Goal: Transaction & Acquisition: Obtain resource

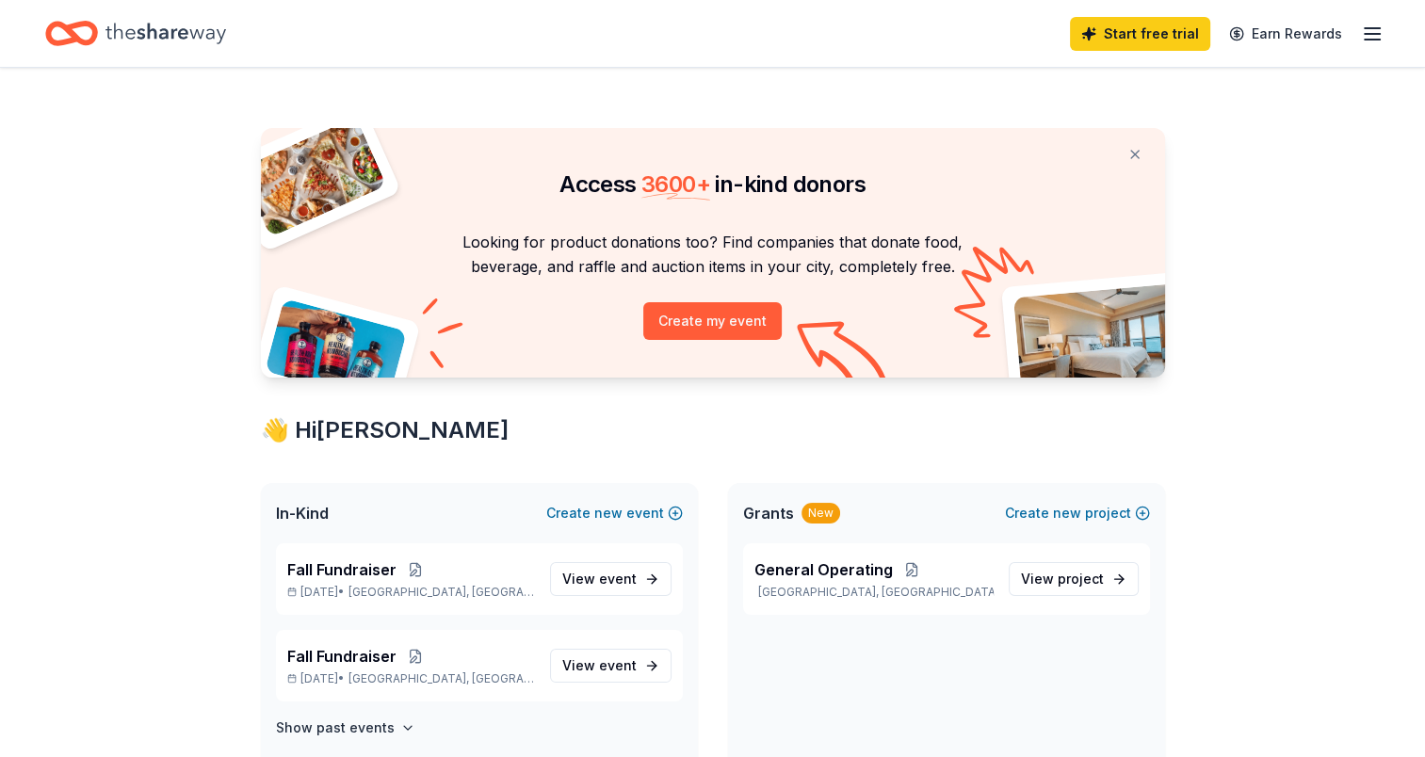
click at [139, 21] on icon "Home" at bounding box center [165, 33] width 121 height 39
click at [134, 27] on icon "Home" at bounding box center [165, 33] width 121 height 39
click at [151, 25] on icon "Home" at bounding box center [165, 33] width 121 height 39
click at [68, 35] on icon "Home" at bounding box center [71, 33] width 53 height 44
click at [174, 25] on icon "Home" at bounding box center [165, 33] width 121 height 39
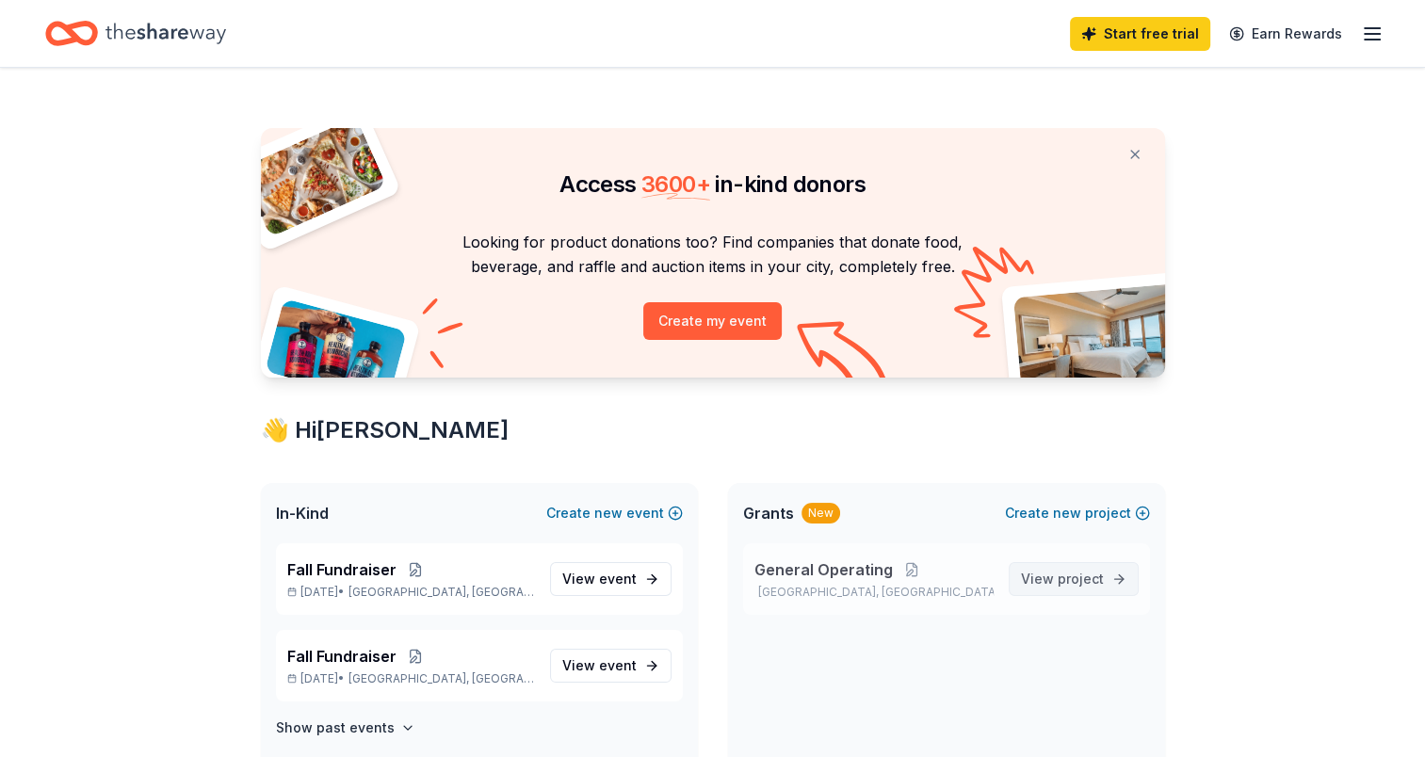
click at [1069, 571] on span "project" at bounding box center [1081, 579] width 46 height 16
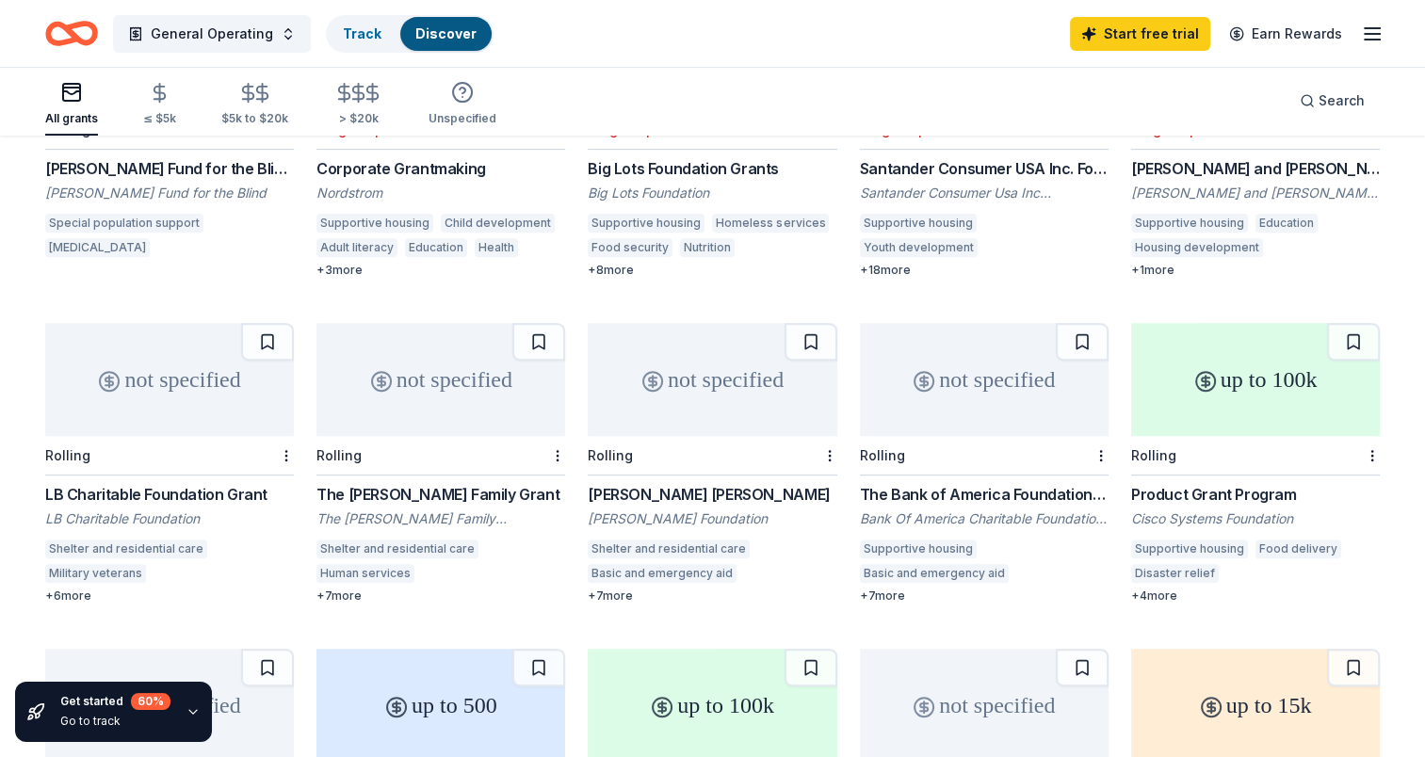
scroll to position [705, 0]
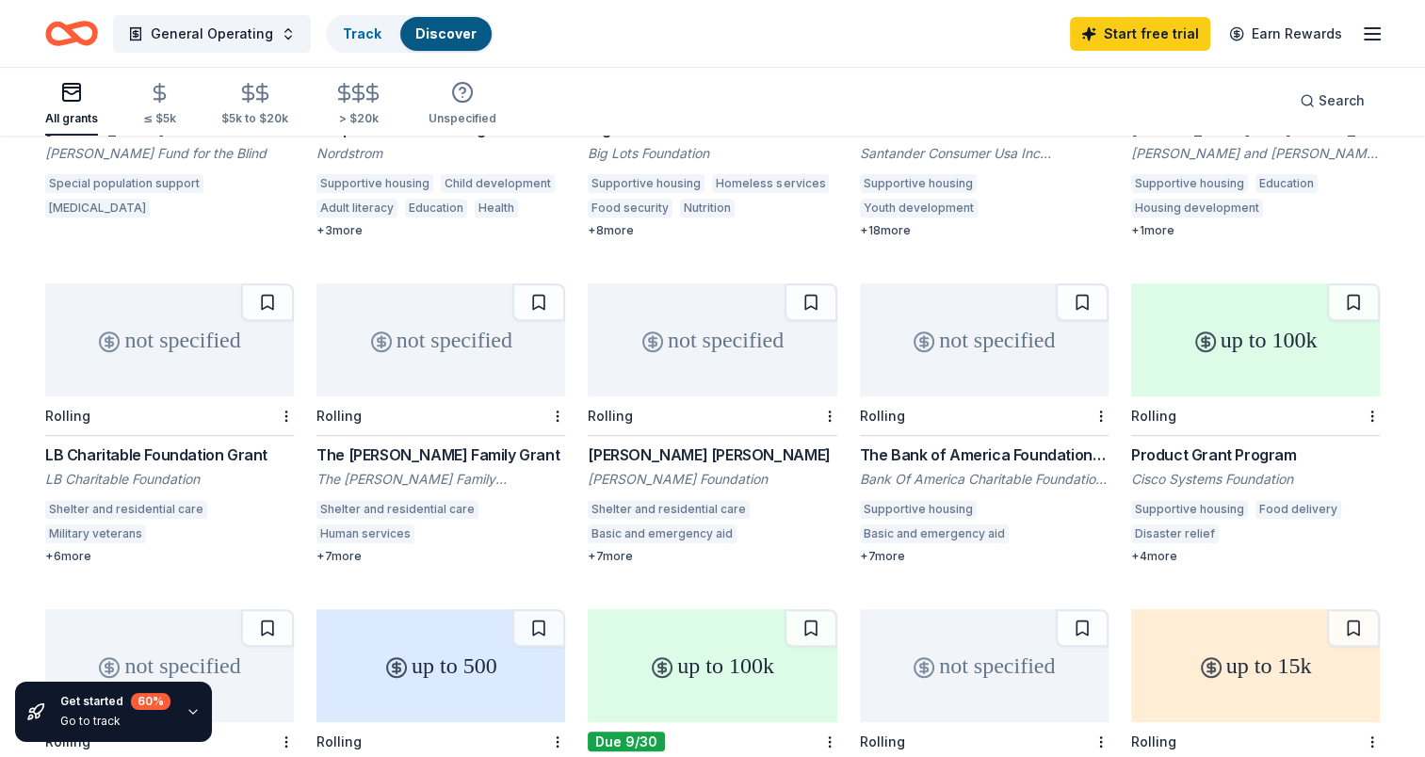
click at [899, 444] on div "The Bank of America Foundation Sponsorship Program" at bounding box center [984, 455] width 249 height 23
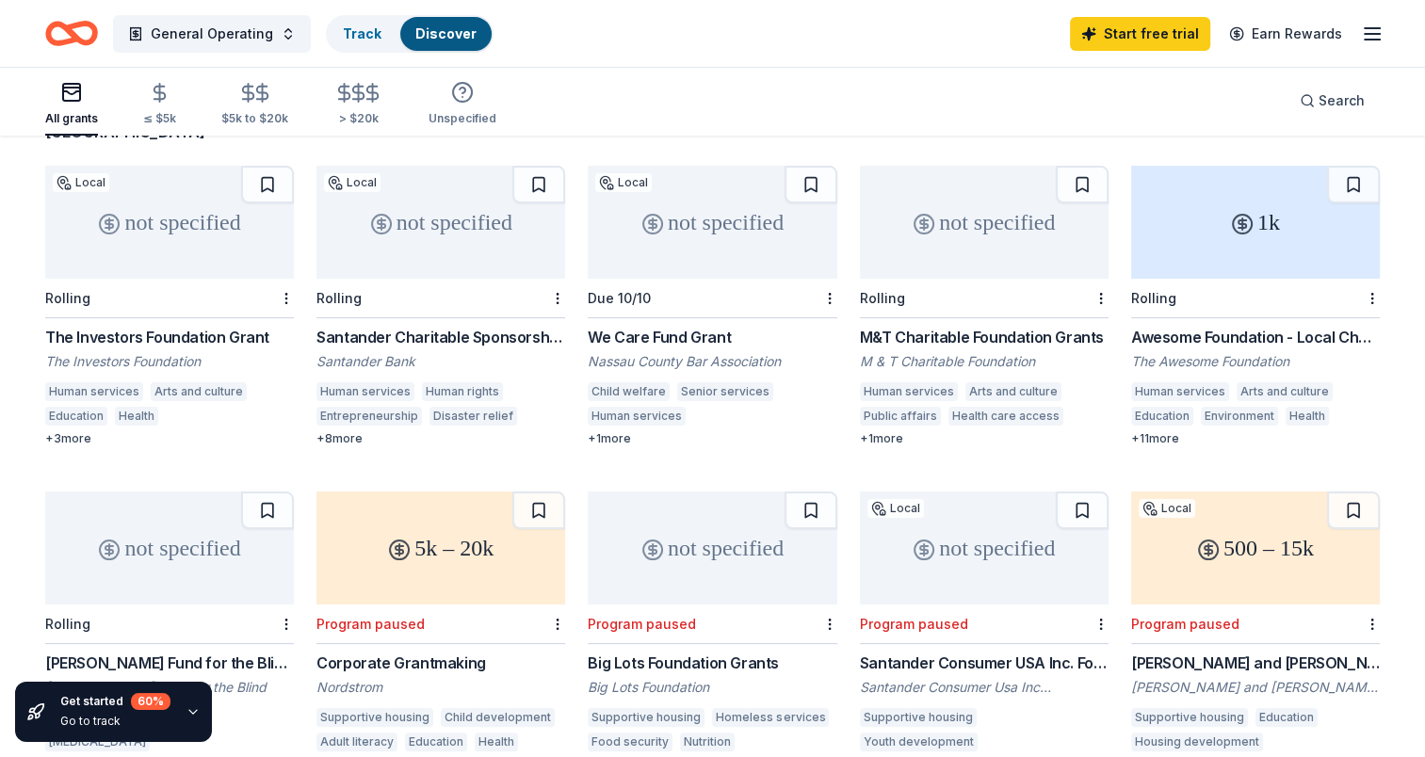
scroll to position [61, 0]
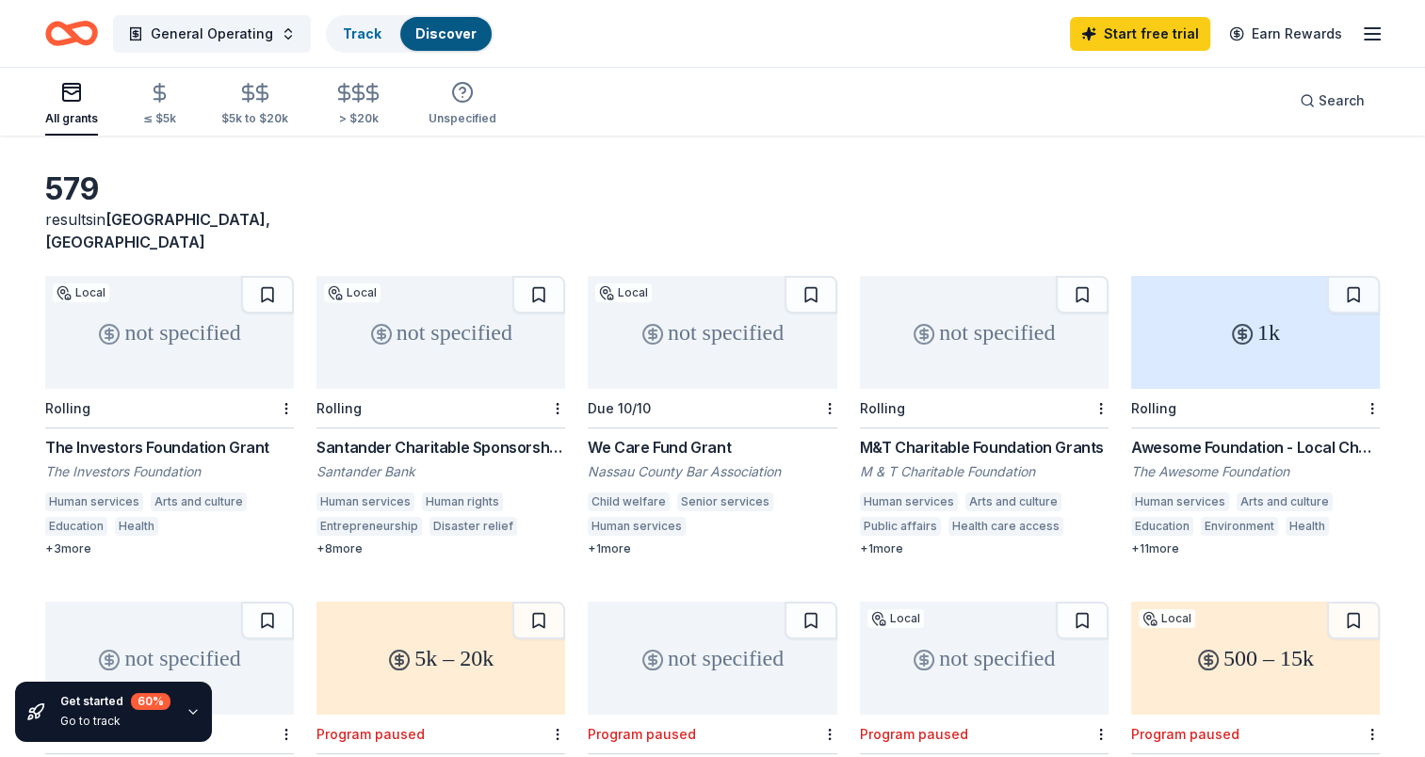
click at [694, 436] on div "We Care Fund Grant" at bounding box center [712, 447] width 249 height 23
click at [186, 436] on div "The Investors Foundation Grant" at bounding box center [169, 447] width 249 height 23
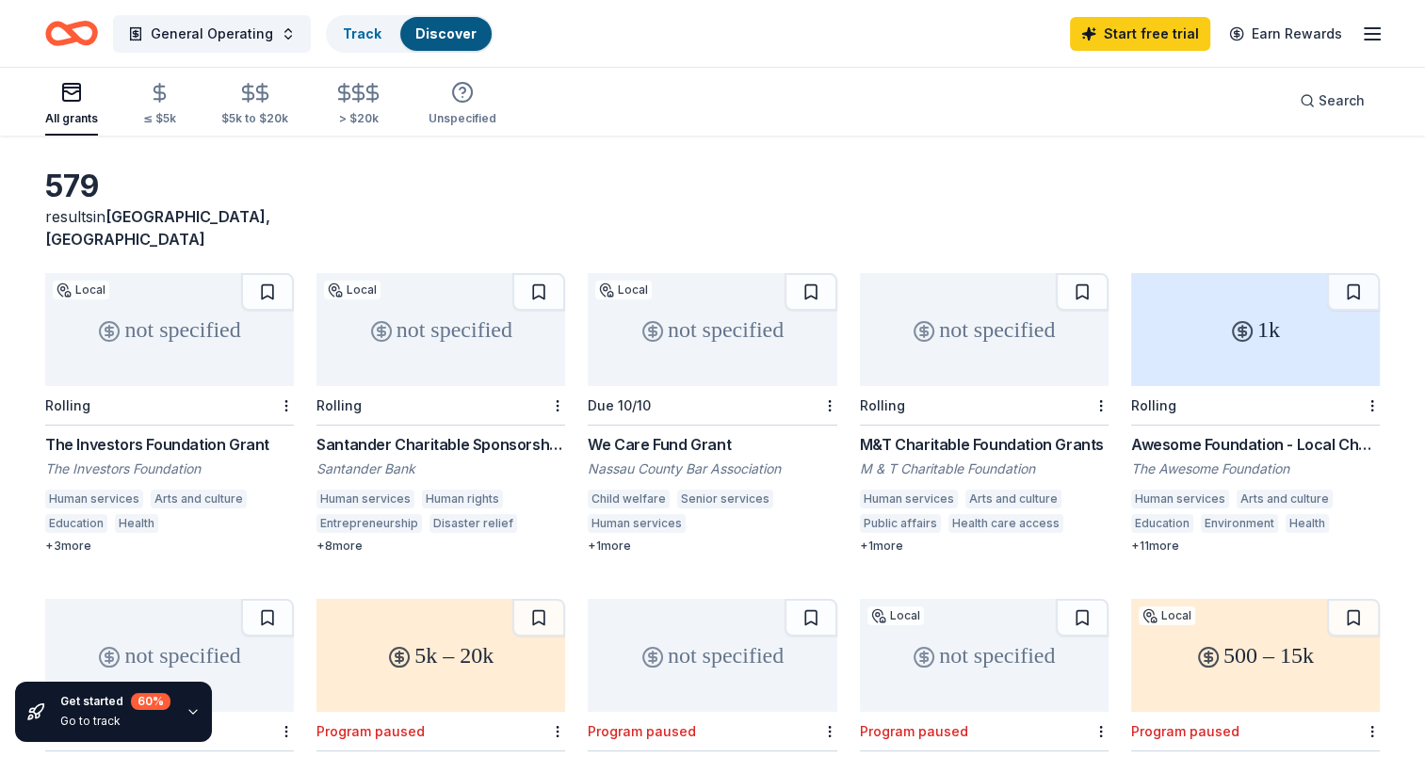
scroll to position [0, 0]
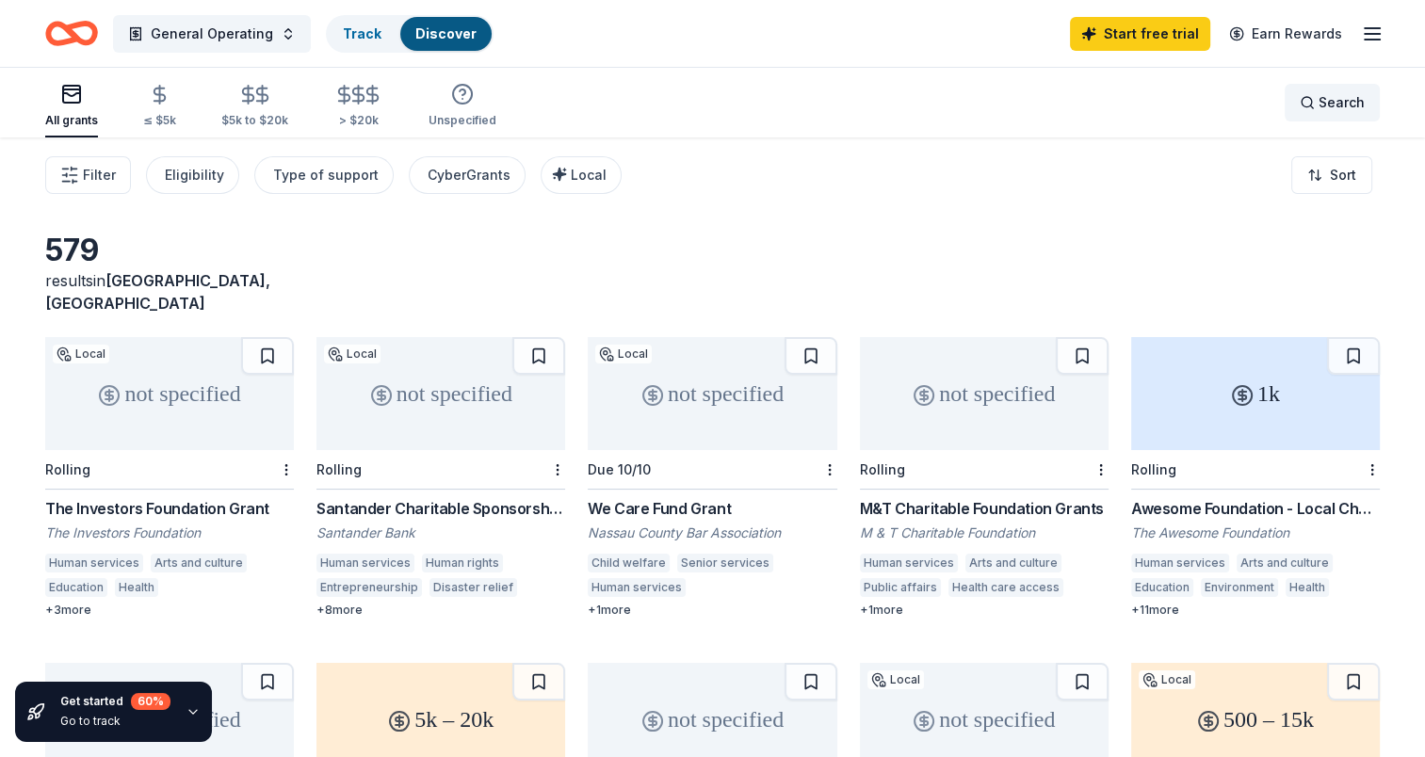
click at [1337, 102] on span "Search" at bounding box center [1341, 102] width 46 height 23
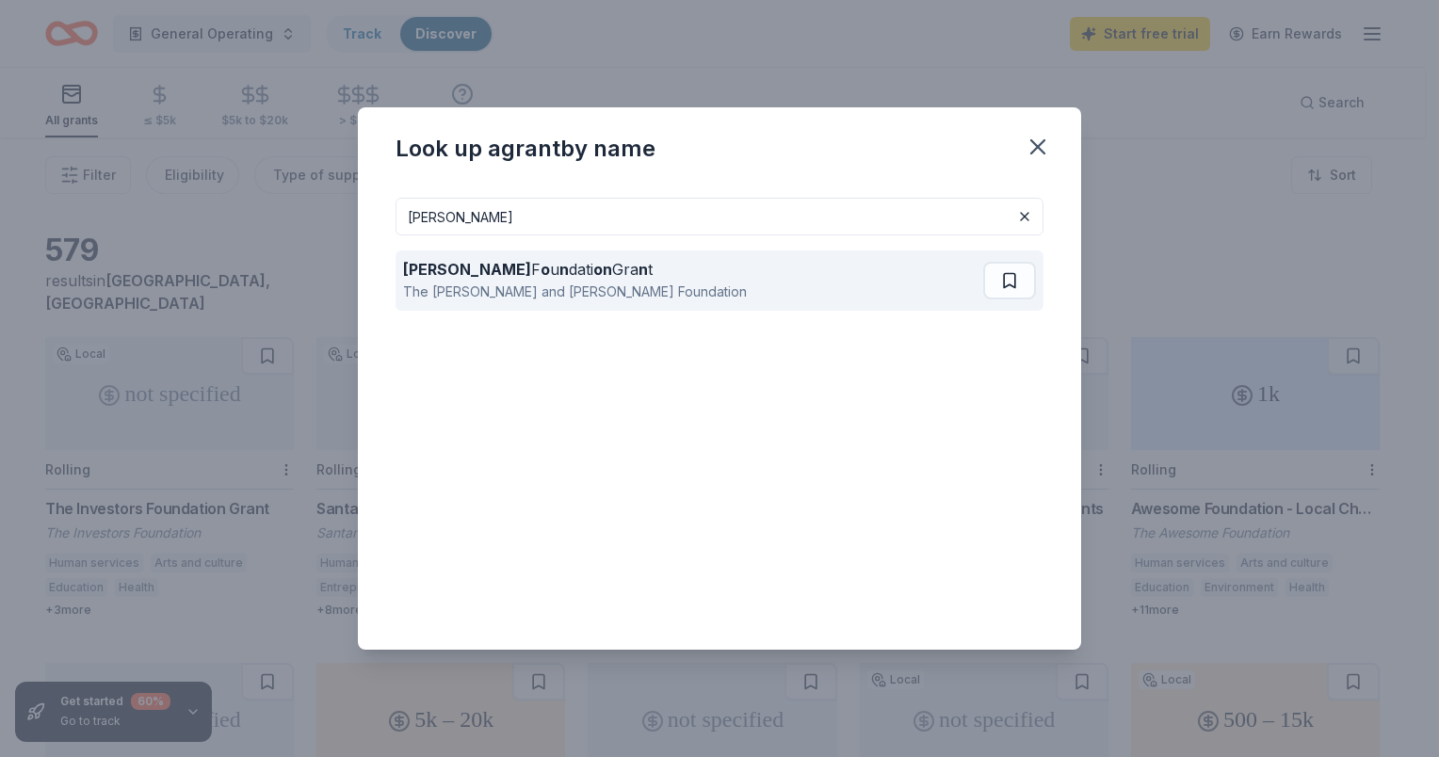
type input "cohn"
click at [513, 282] on div "The Sadie Meyer and Louis Cohn Foundation" at bounding box center [575, 292] width 344 height 23
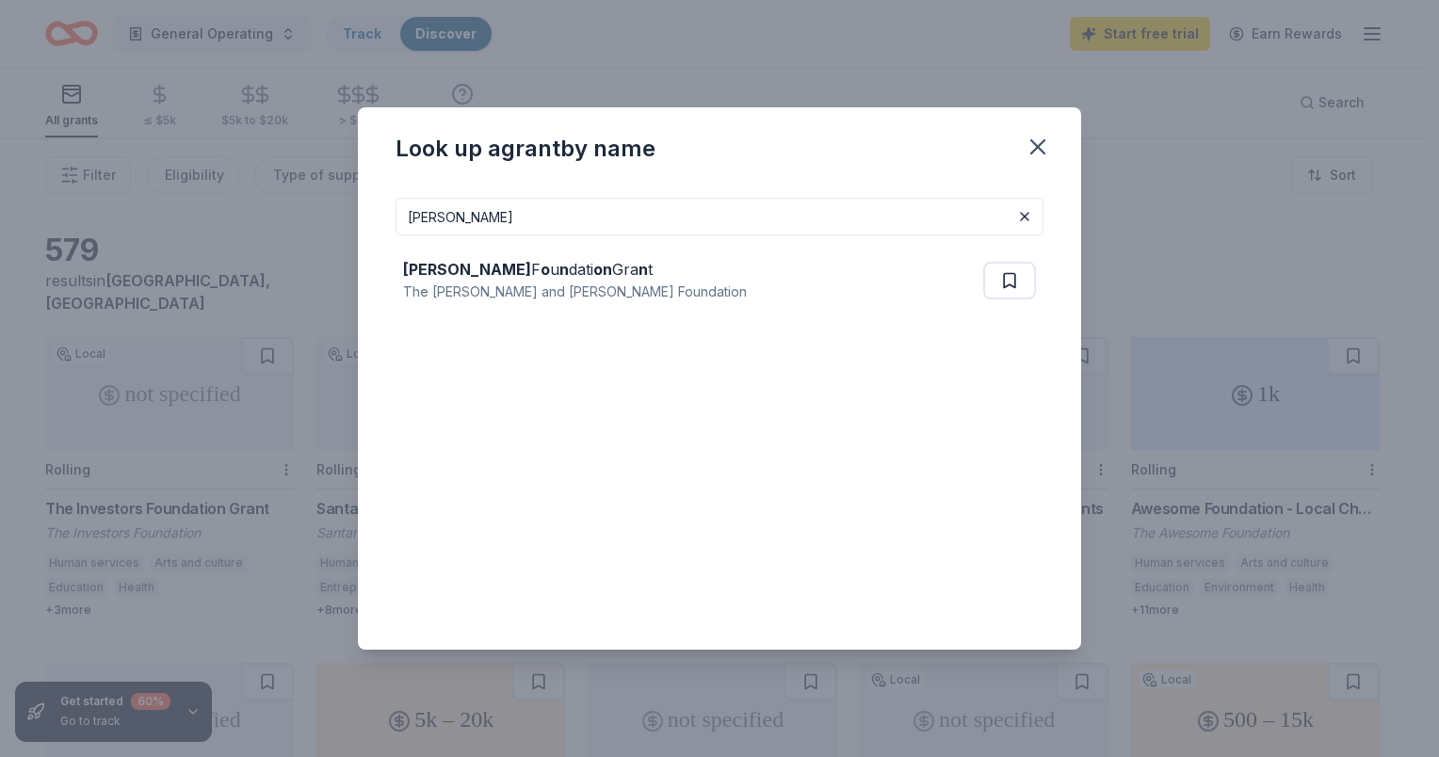
drag, startPoint x: 1040, startPoint y: 151, endPoint x: 249, endPoint y: 43, distance: 798.3
click at [249, 43] on div "Look up a grant by name cohn Cohn F o u n dati on Gra n t The Sadie Meyer and L…" at bounding box center [719, 378] width 1439 height 757
click at [1030, 147] on icon "button" at bounding box center [1038, 147] width 26 height 26
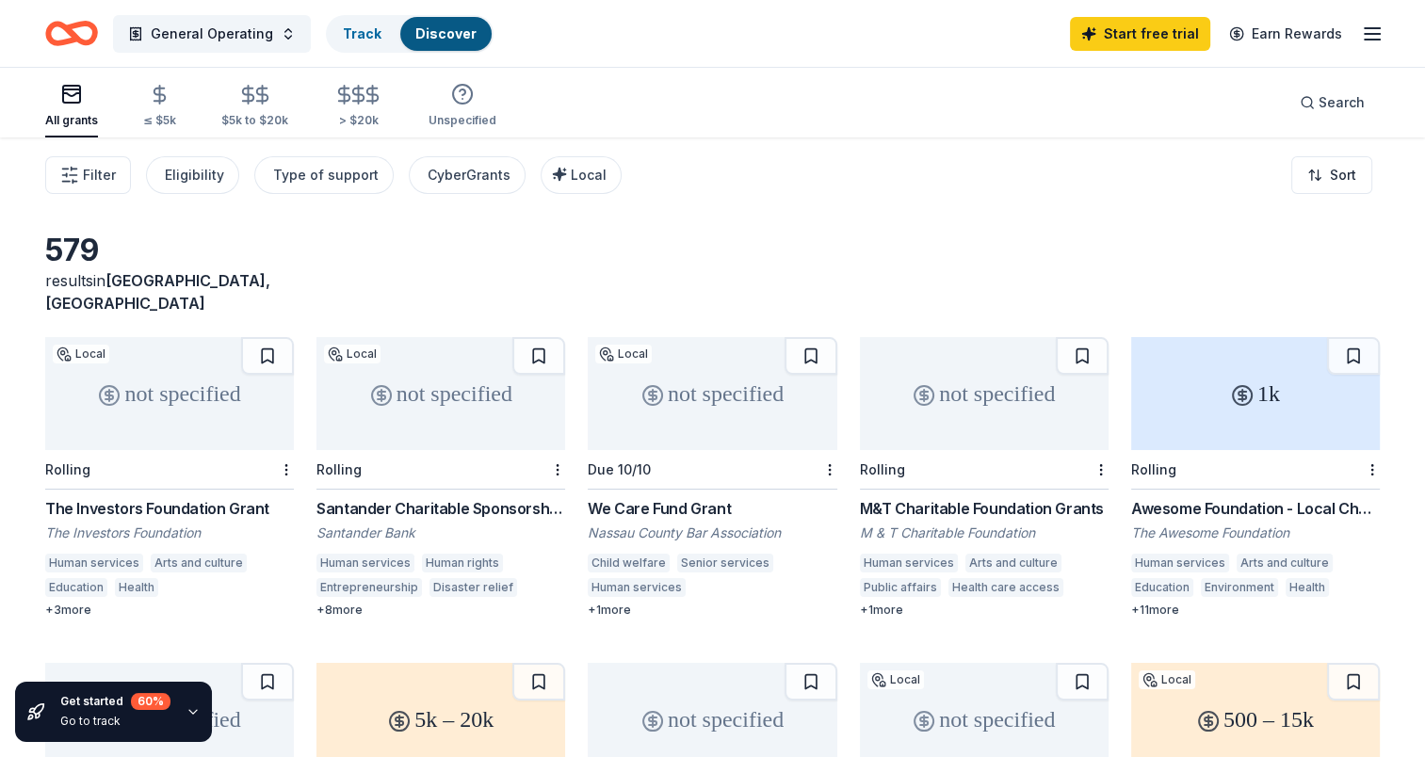
click at [70, 19] on icon "Home" at bounding box center [71, 33] width 53 height 44
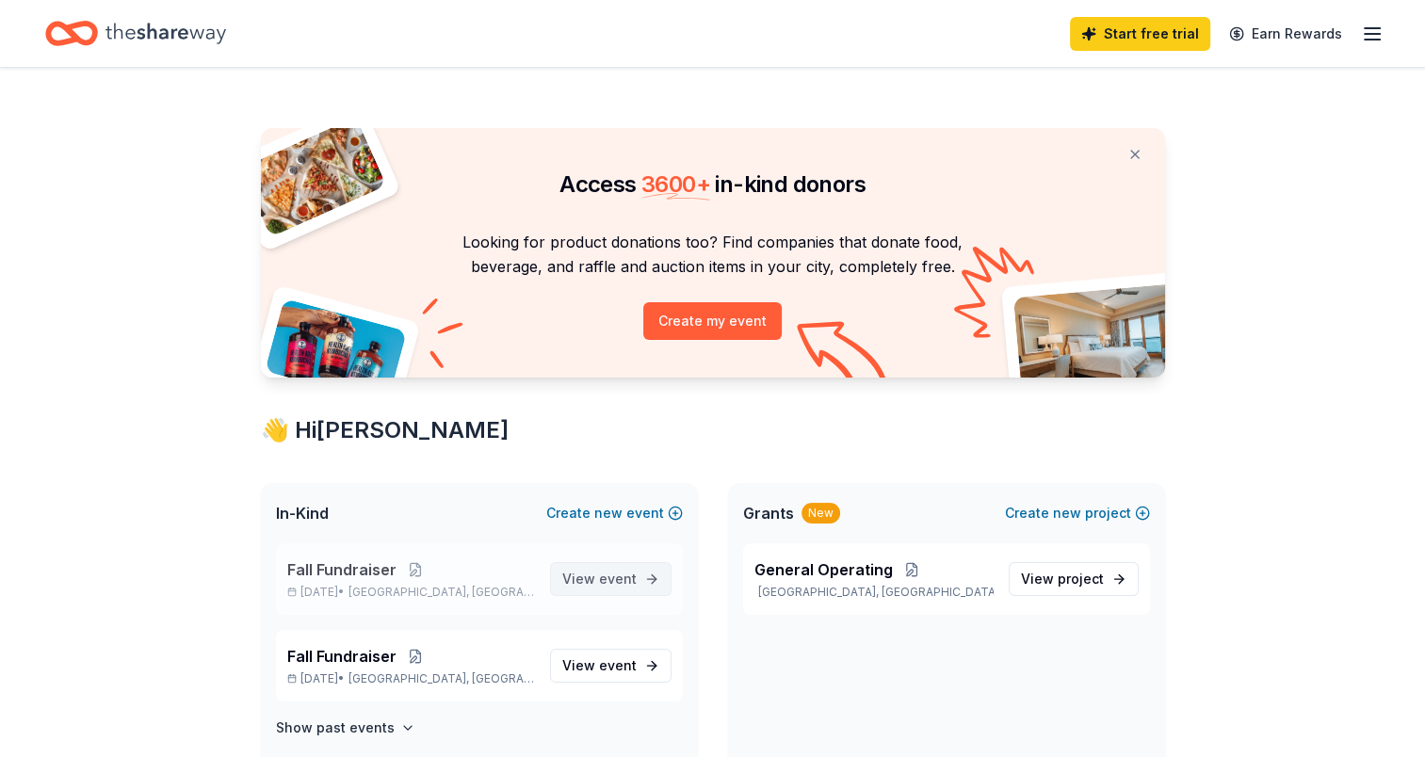
click at [616, 569] on span "View event" at bounding box center [599, 579] width 74 height 23
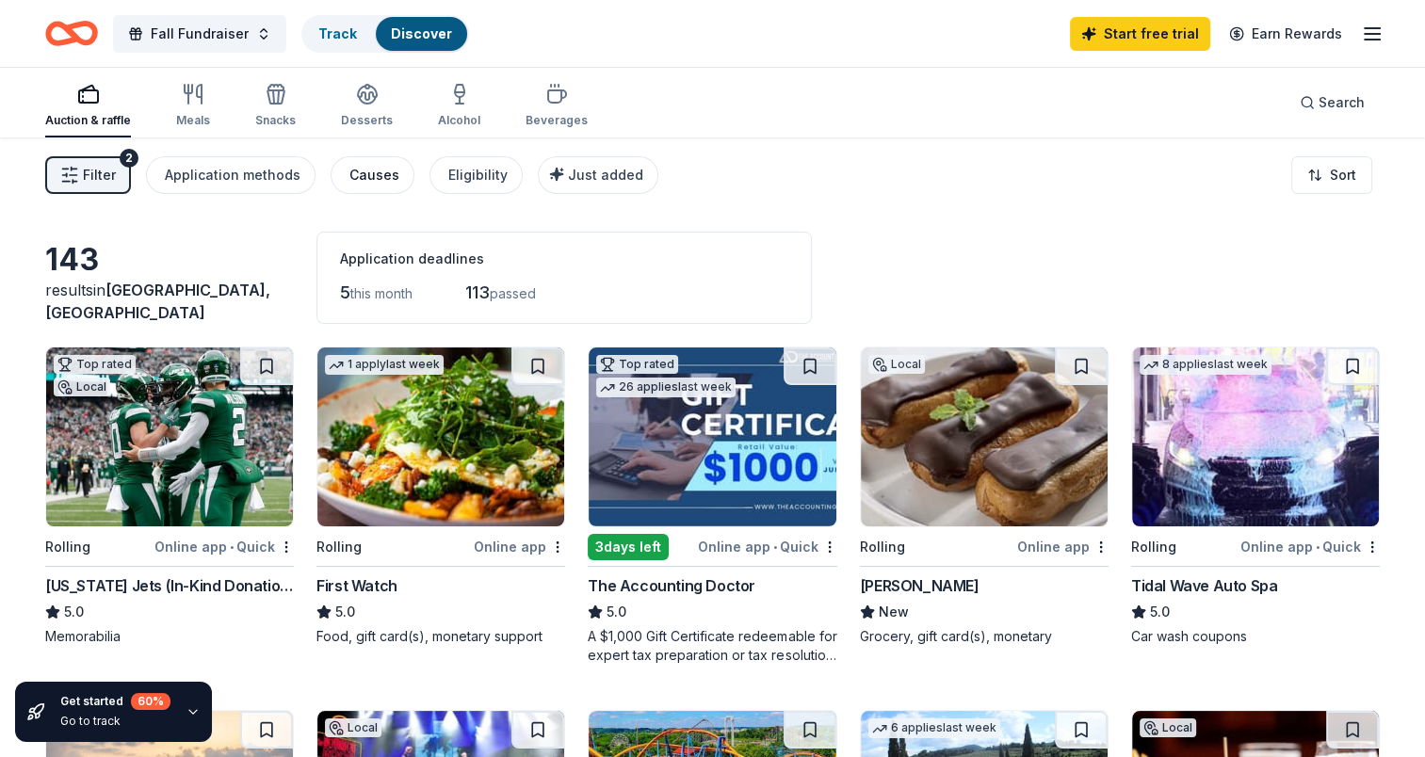
click at [362, 164] on div "Causes" at bounding box center [374, 175] width 50 height 23
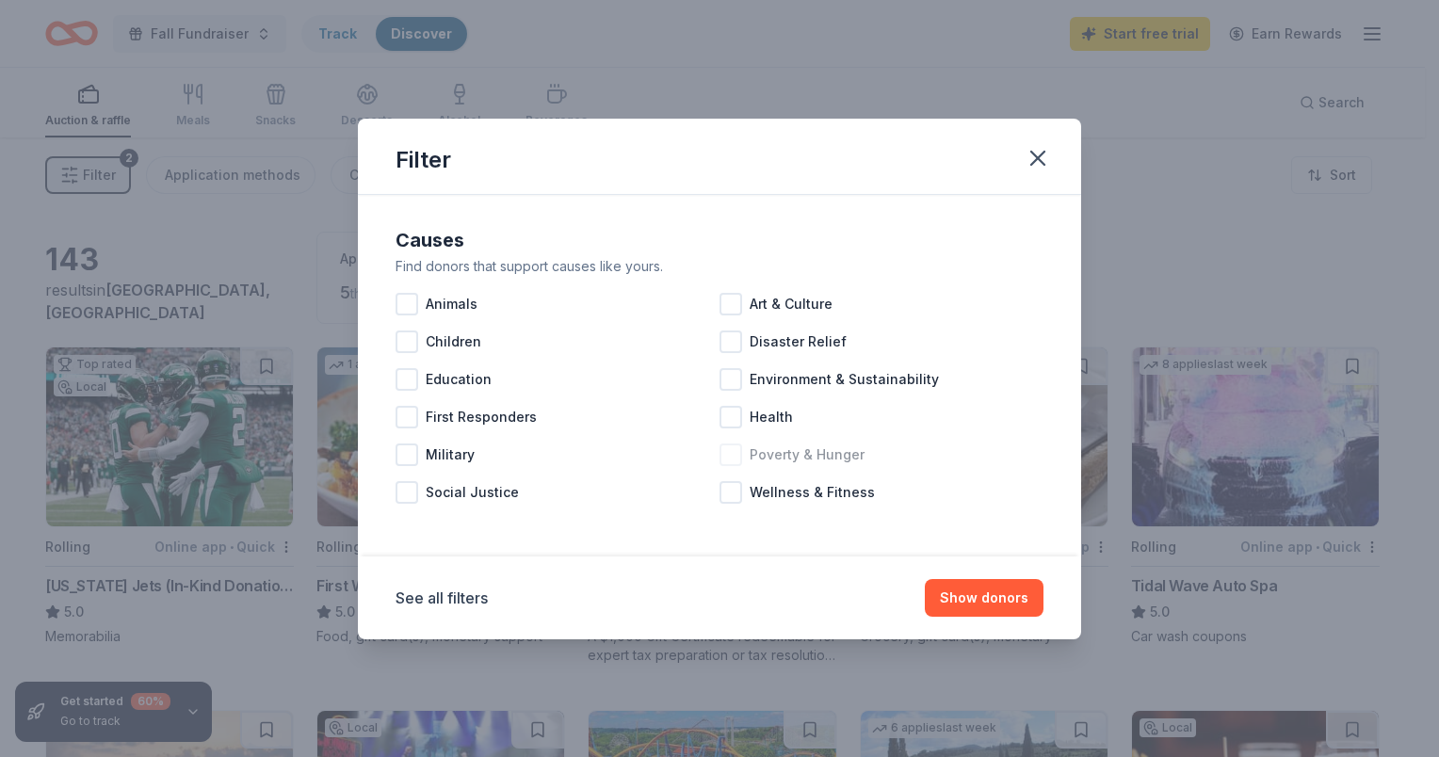
click at [735, 456] on div at bounding box center [730, 455] width 23 height 23
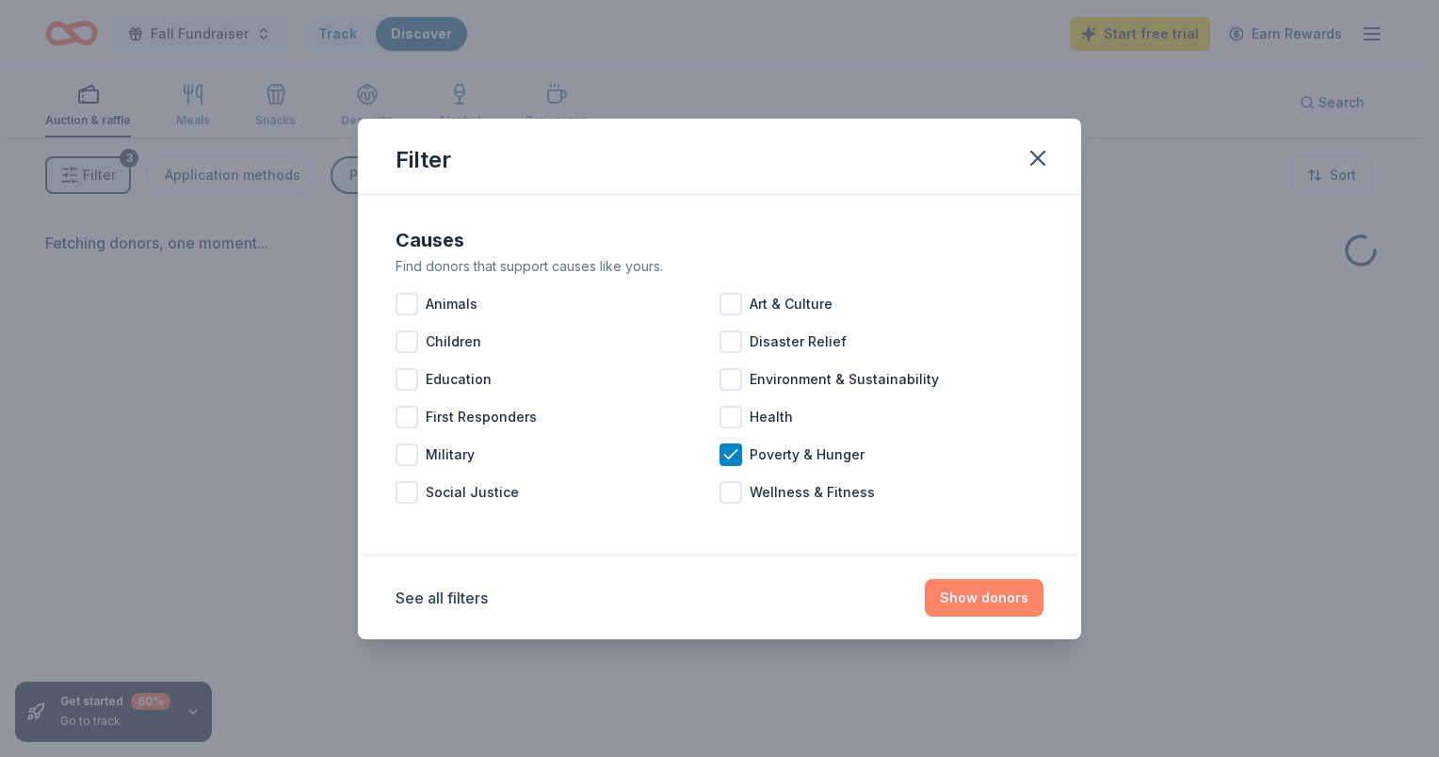
click at [977, 598] on button "Show donors" at bounding box center [984, 598] width 119 height 38
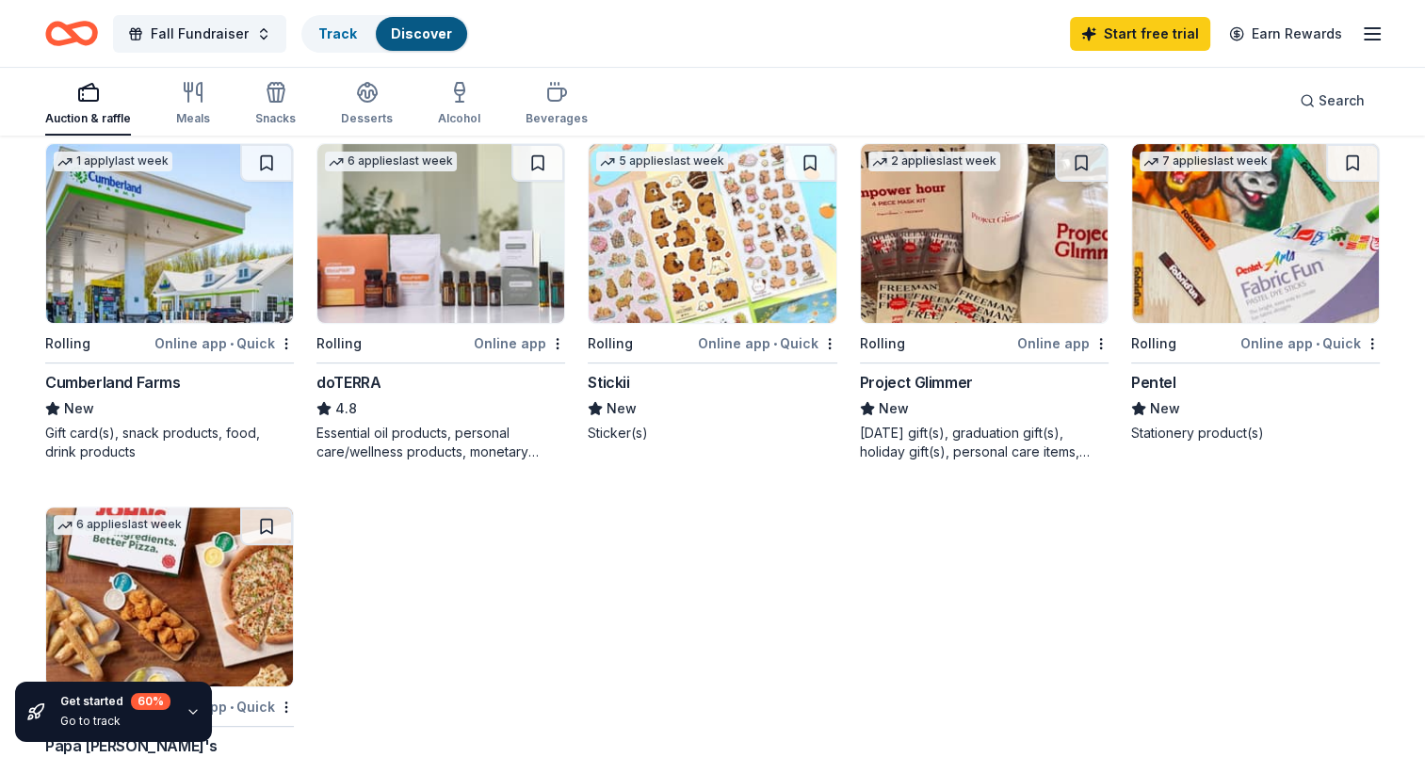
scroll to position [1047, 0]
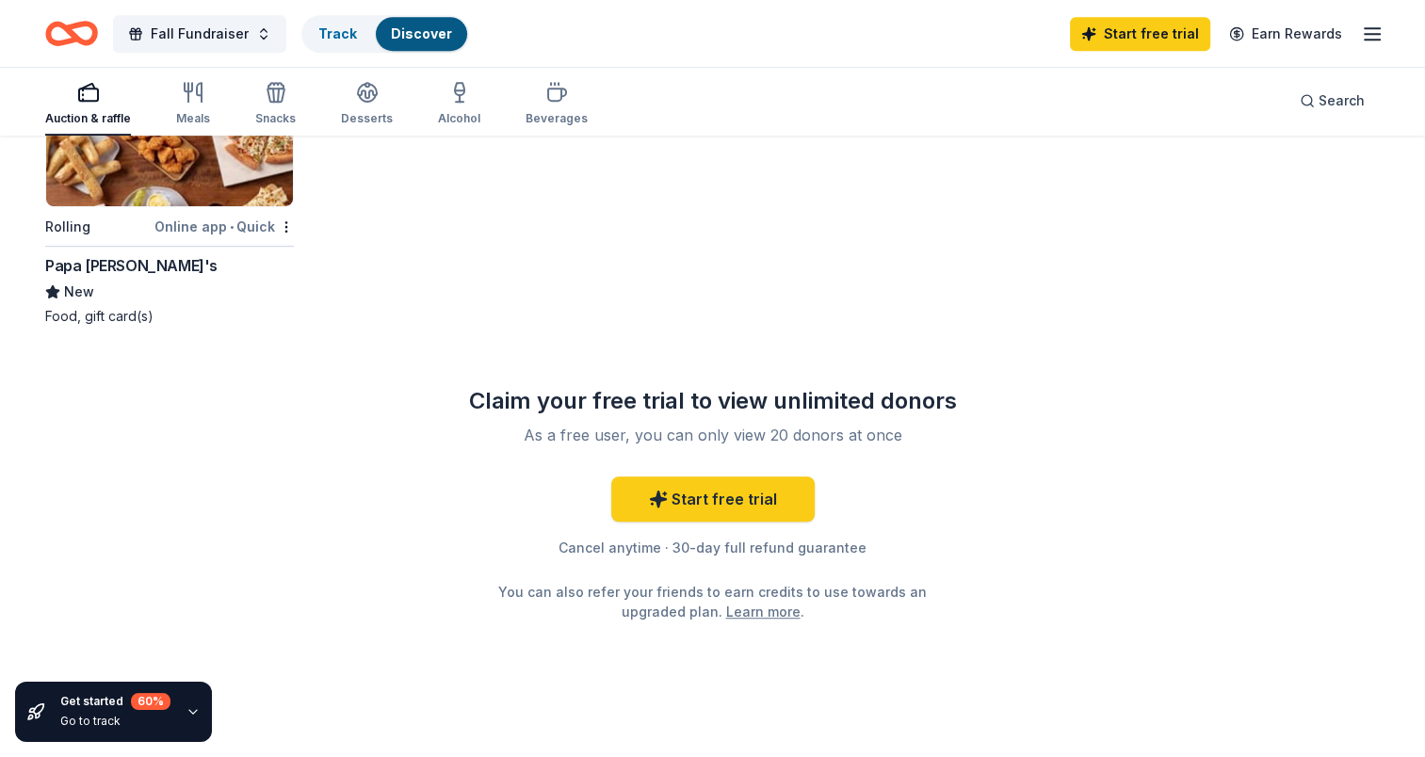
click at [167, 177] on img at bounding box center [169, 116] width 247 height 179
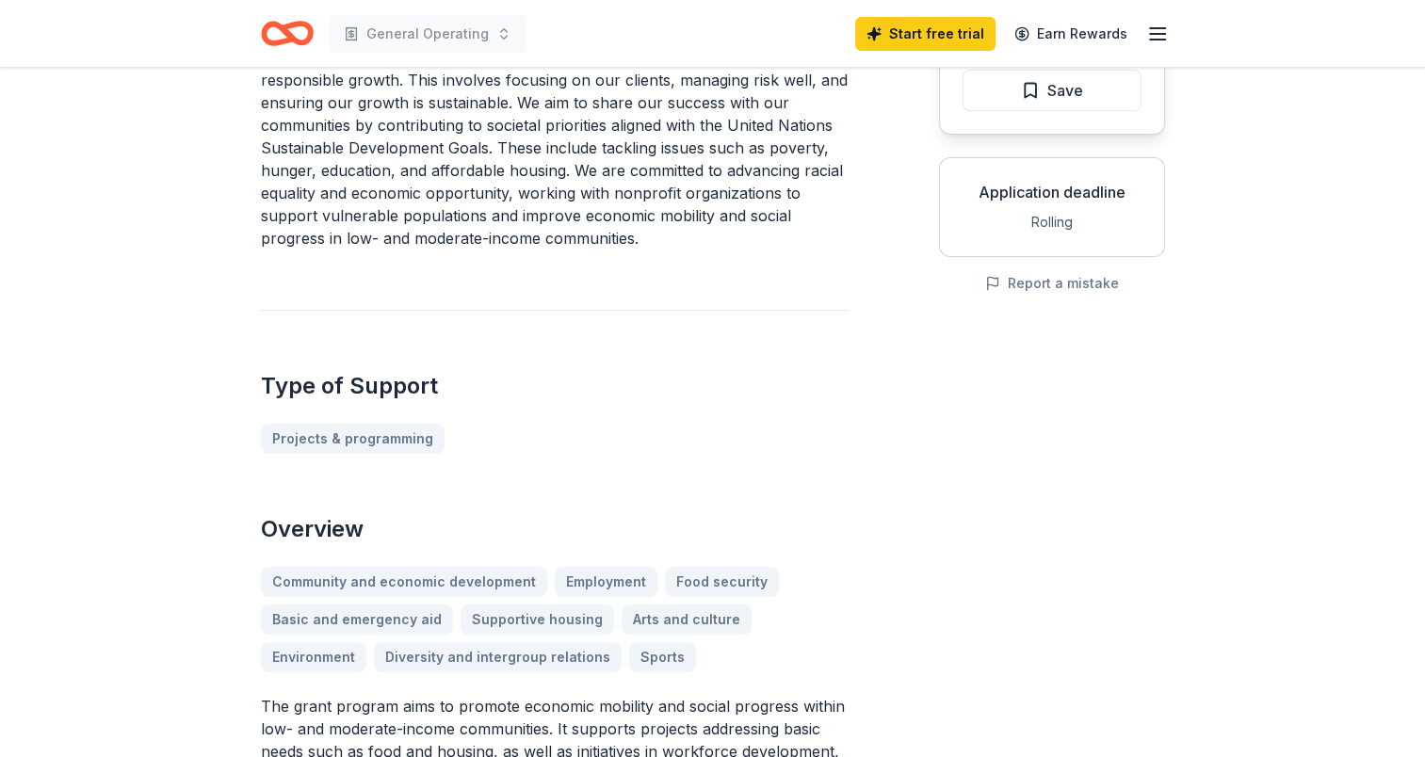
scroll to position [72, 0]
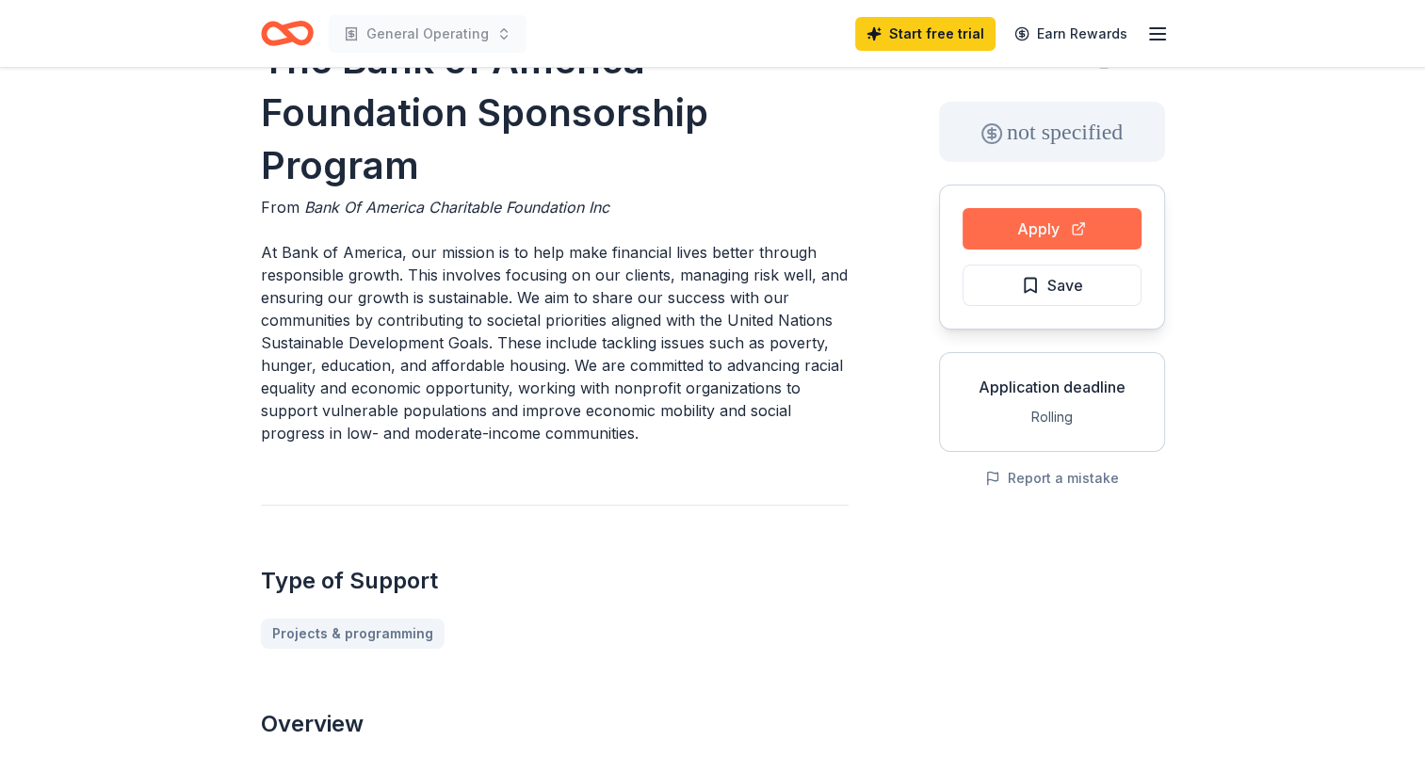
click at [999, 230] on button "Apply" at bounding box center [1051, 228] width 179 height 41
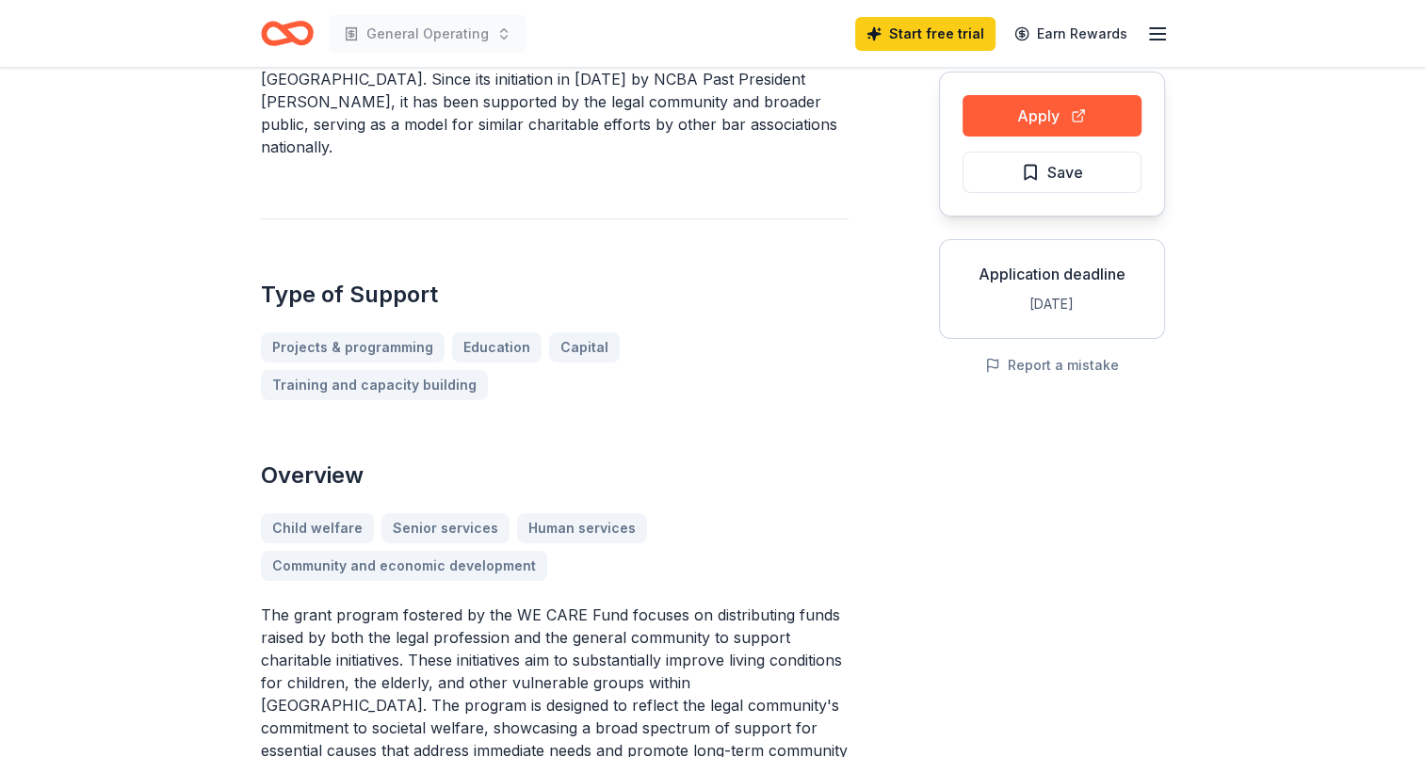
scroll to position [73, 0]
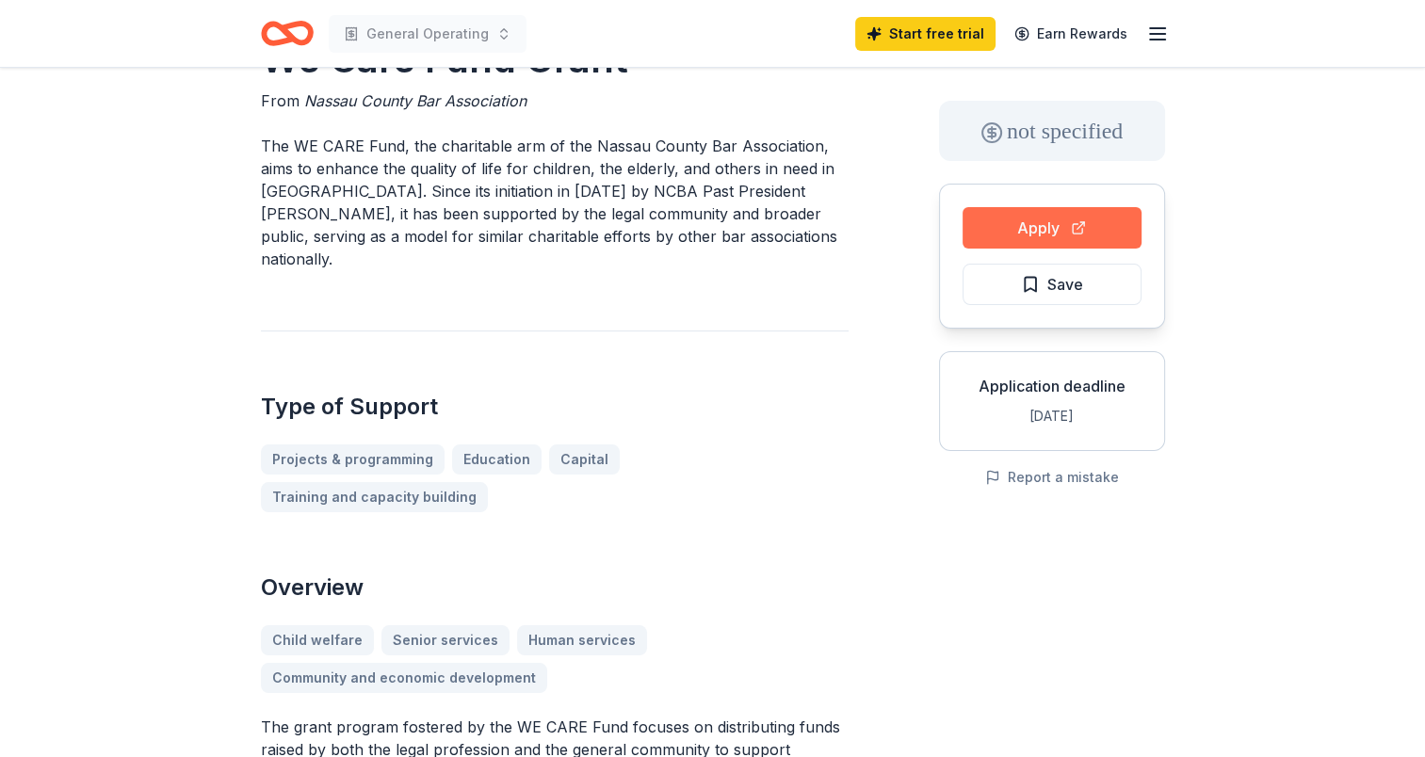
click at [1020, 224] on button "Apply" at bounding box center [1051, 227] width 179 height 41
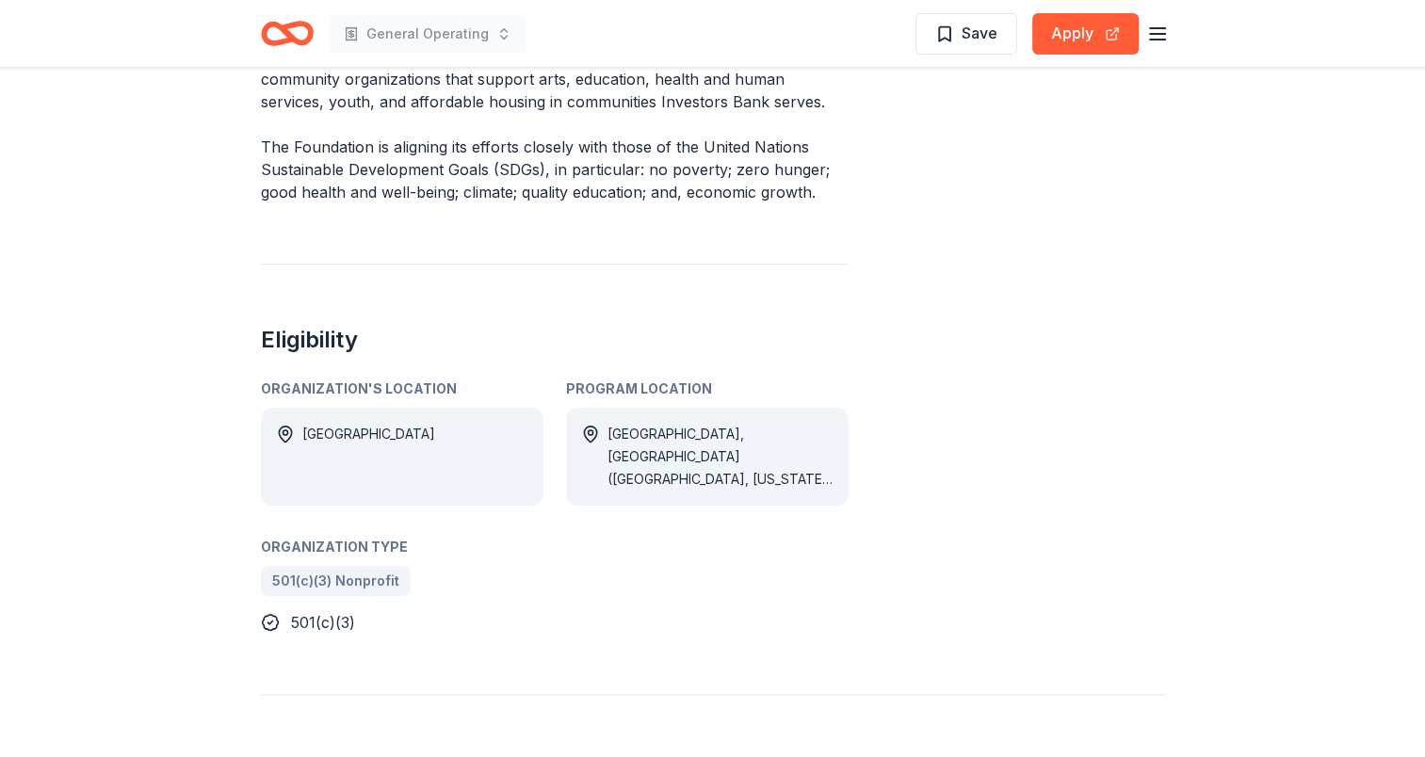
scroll to position [32, 0]
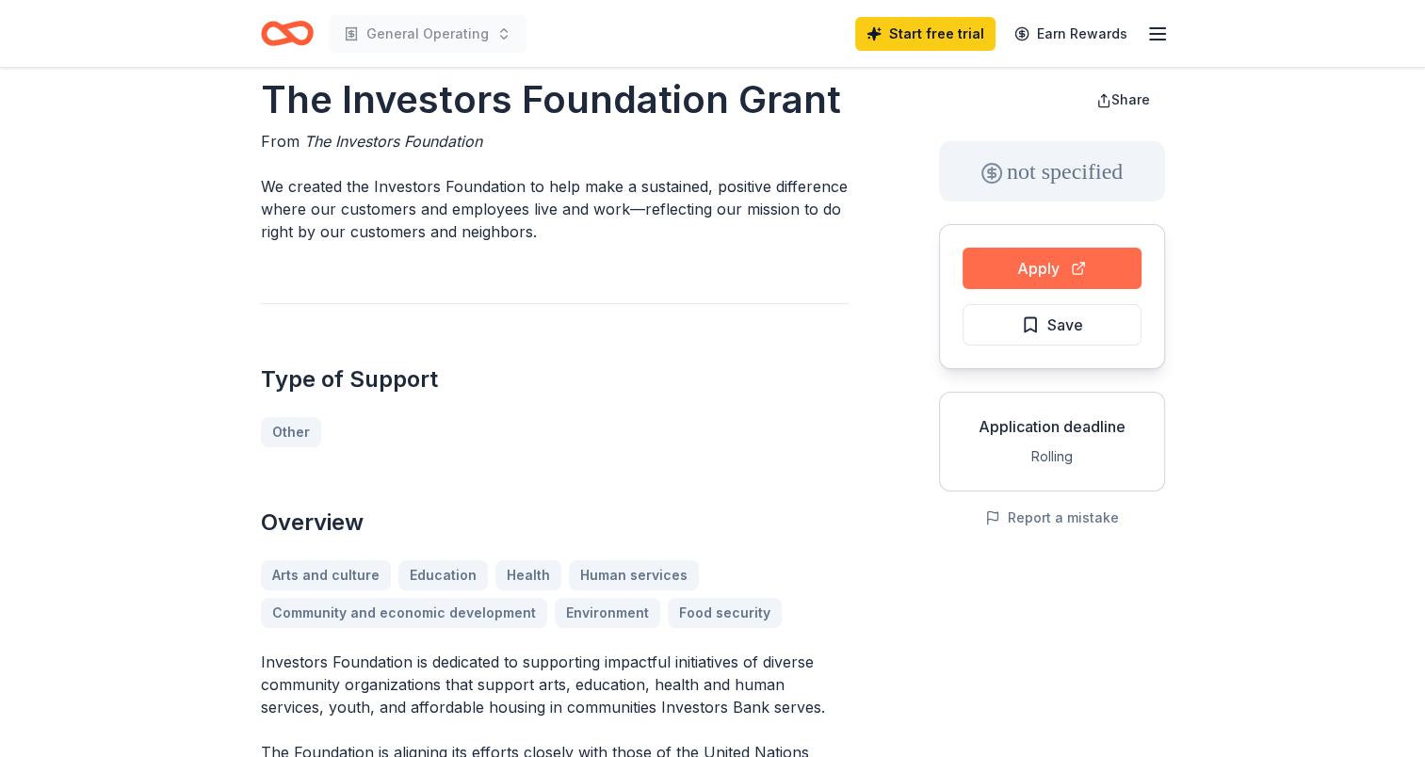
click at [1002, 274] on button "Apply" at bounding box center [1051, 268] width 179 height 41
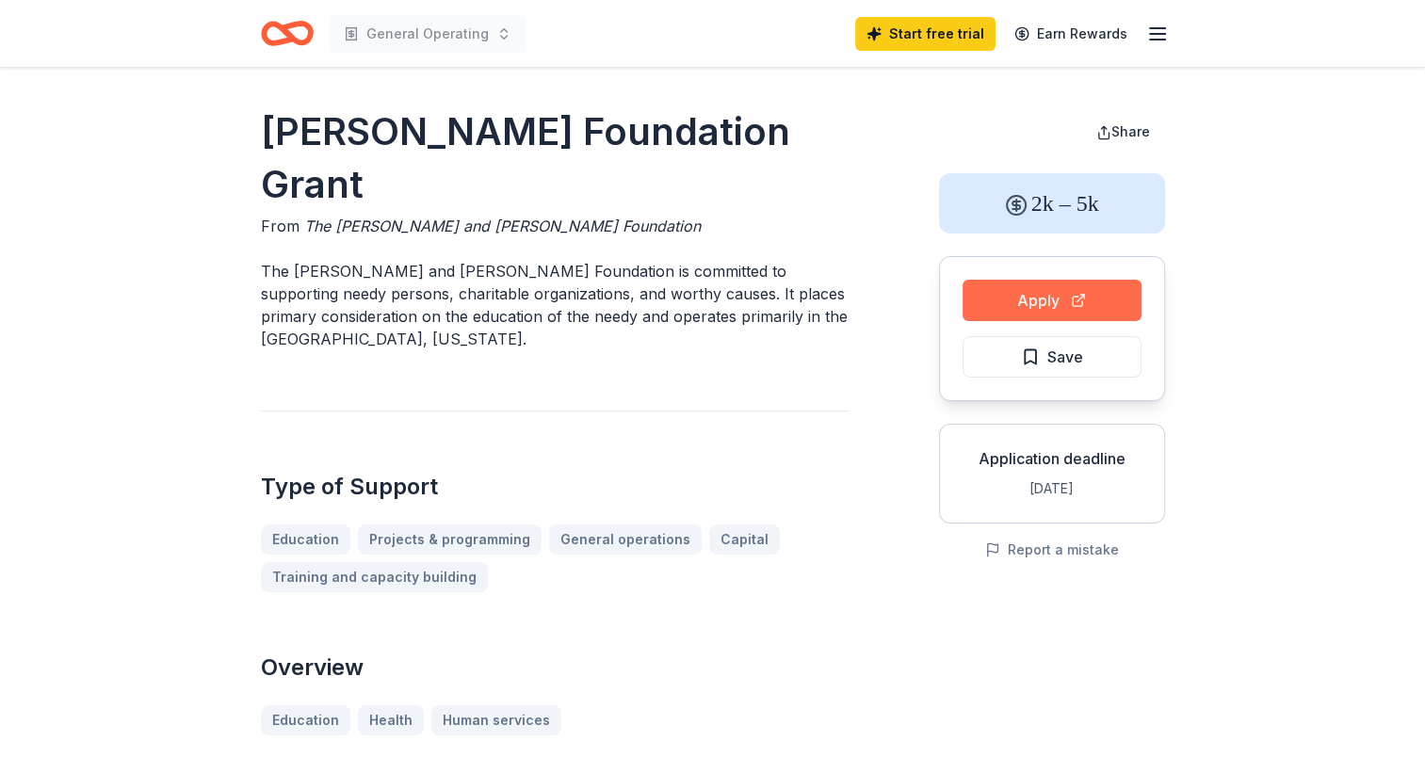
click at [1059, 301] on button "Apply" at bounding box center [1051, 300] width 179 height 41
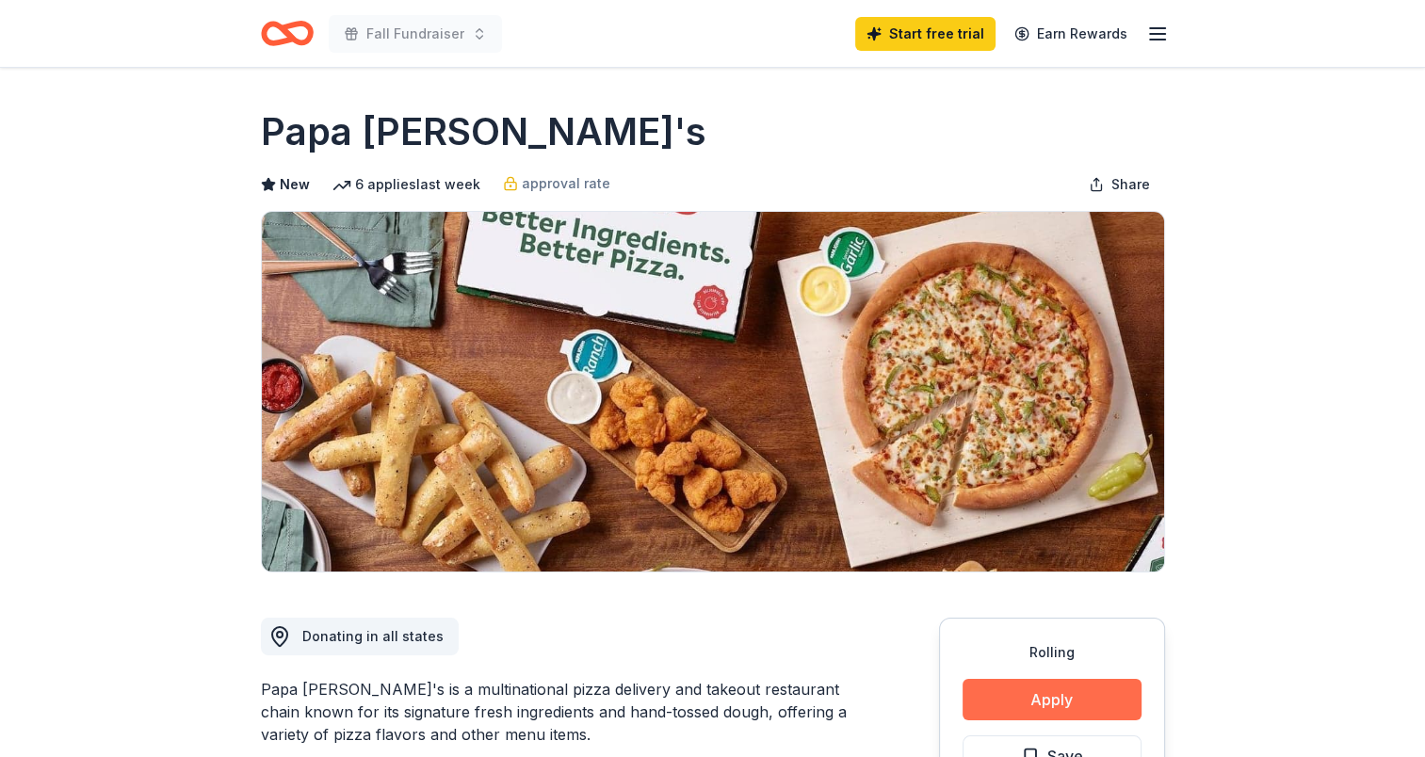
click at [1103, 707] on button "Apply" at bounding box center [1051, 699] width 179 height 41
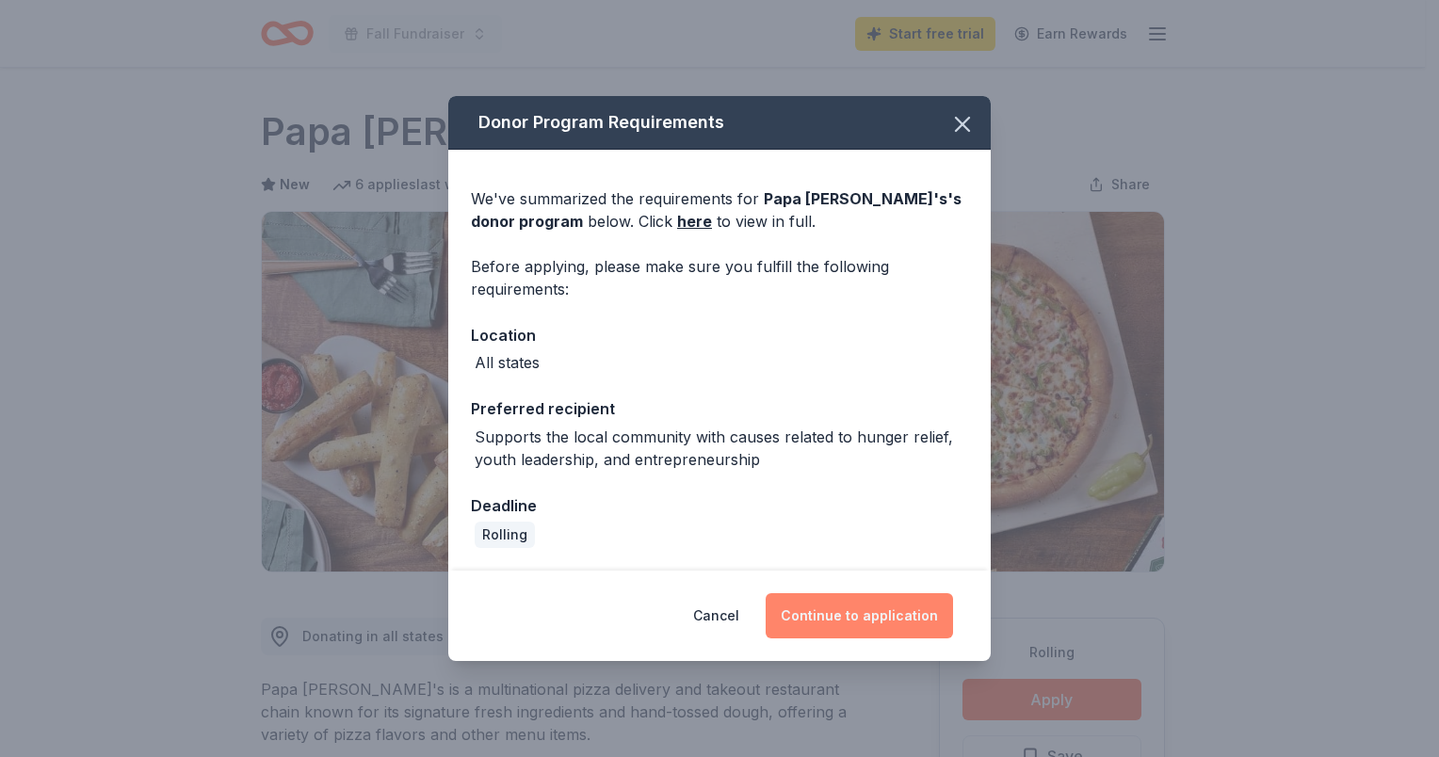
click at [851, 607] on button "Continue to application" at bounding box center [859, 615] width 187 height 45
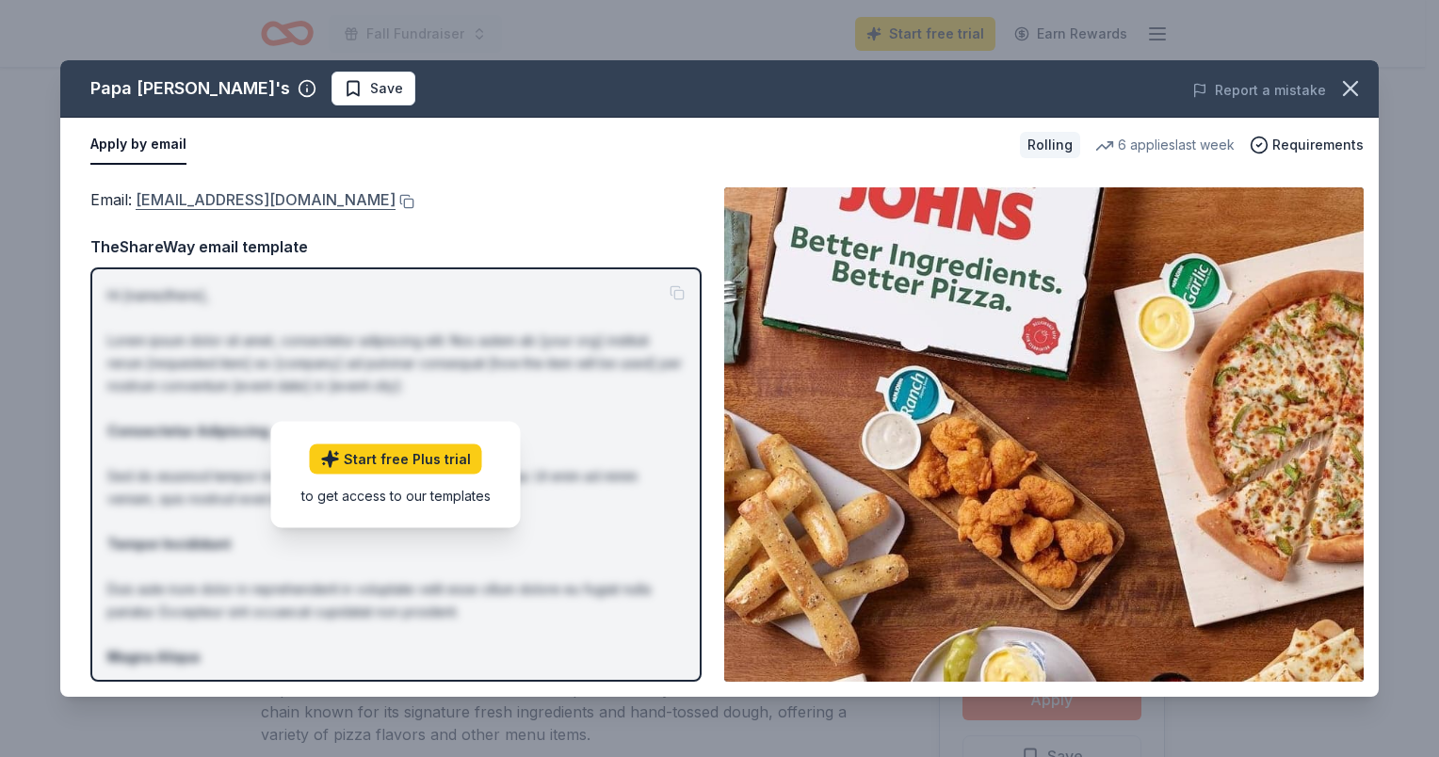
click at [316, 202] on link "[EMAIL_ADDRESS][DOMAIN_NAME]" at bounding box center [266, 199] width 260 height 24
